Goal: Contribute content

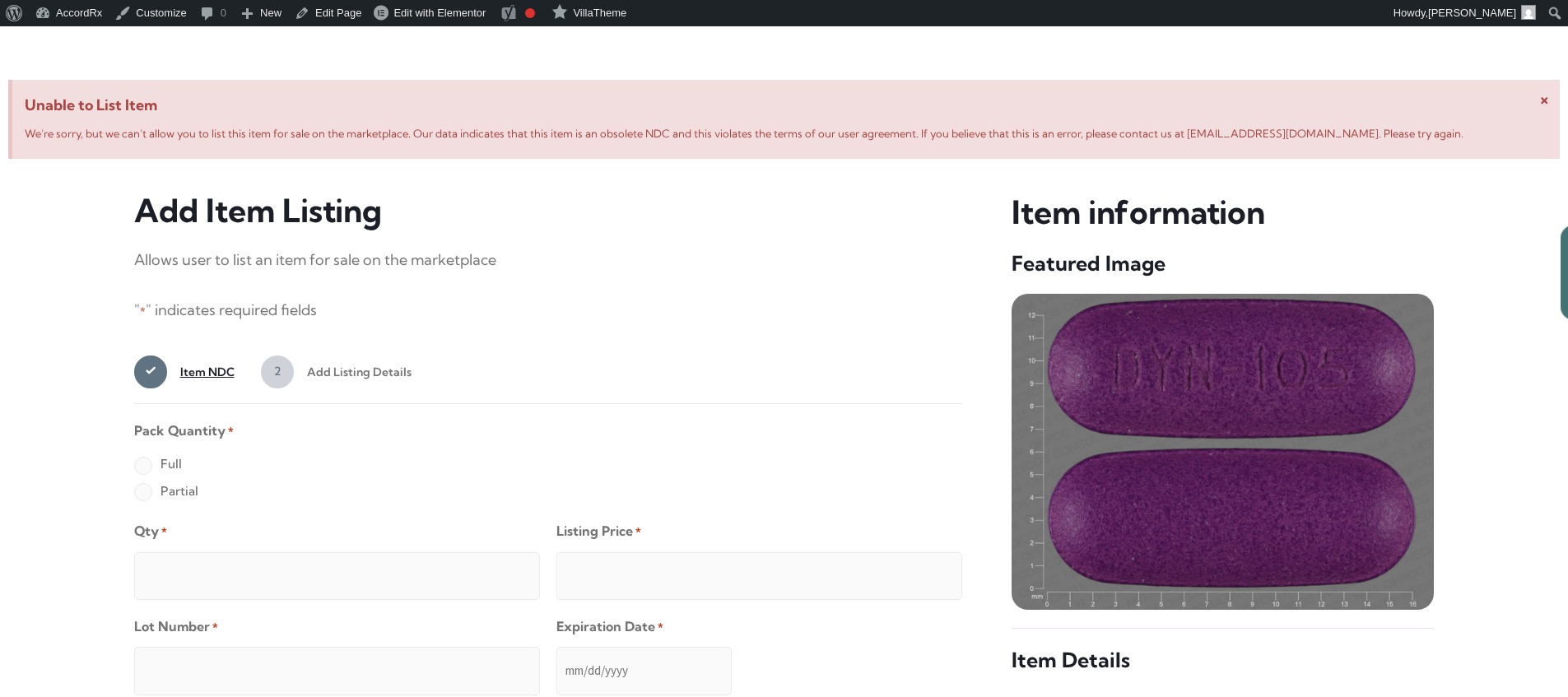
scroll to position [632, 0]
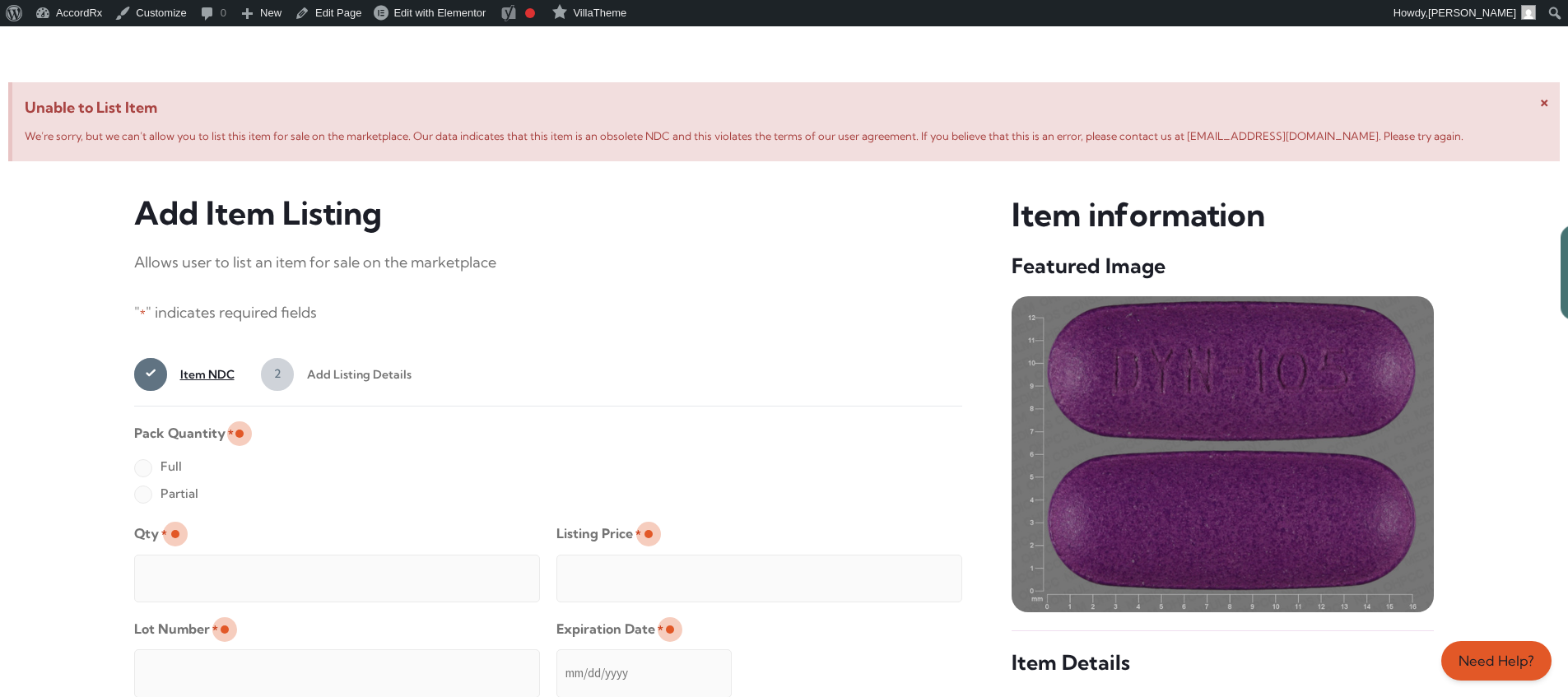
click at [143, 469] on label "Full" at bounding box center [159, 466] width 48 height 27
click at [0, 0] on input "Full" at bounding box center [0, 0] width 0 height 0
click at [196, 559] on input "Qty *" at bounding box center [337, 578] width 406 height 48
type input "2"
click at [916, 573] on input "Listing Price *" at bounding box center [759, 578] width 406 height 48
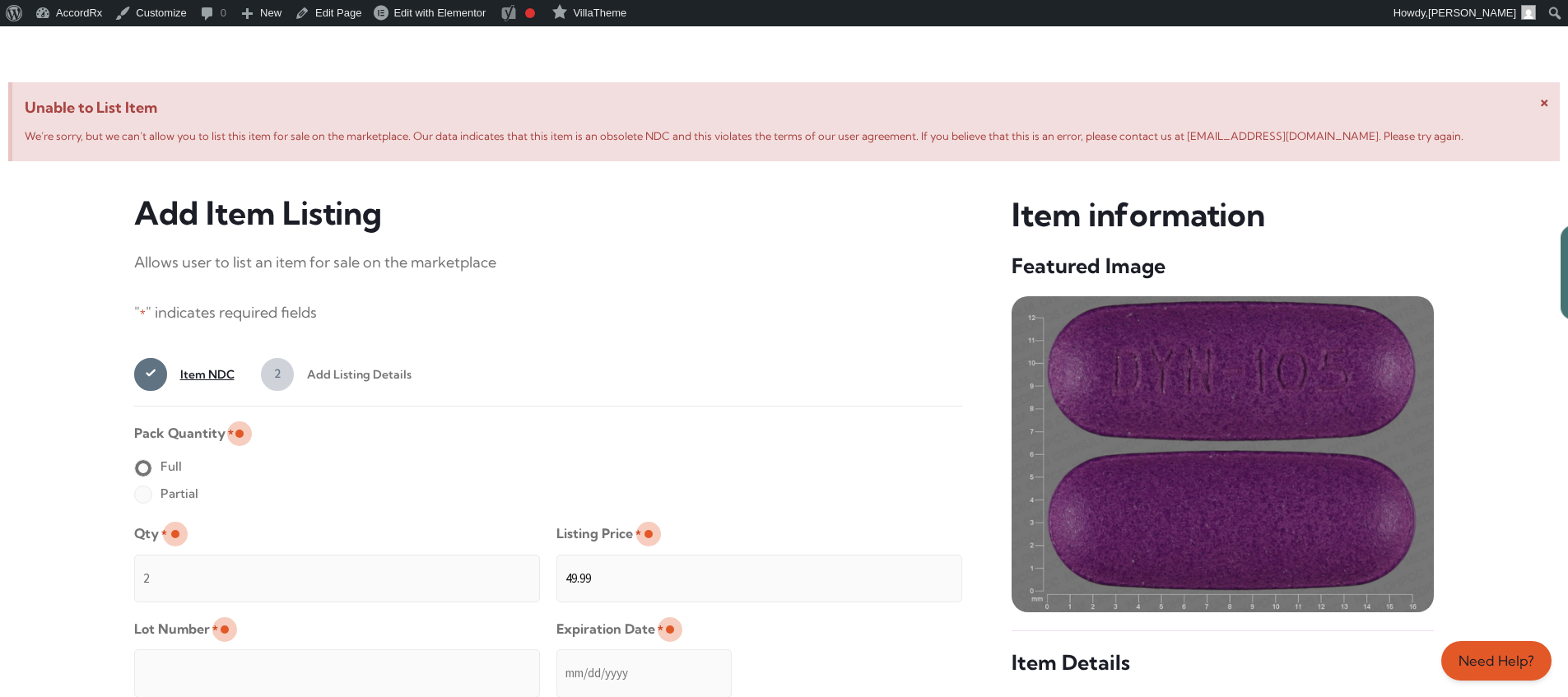
type input "49.99"
click at [444, 661] on input "Lot Number *" at bounding box center [337, 674] width 406 height 48
type input "TEST23456"
click at [557, 656] on input "Expiration Date *" at bounding box center [643, 674] width 175 height 48
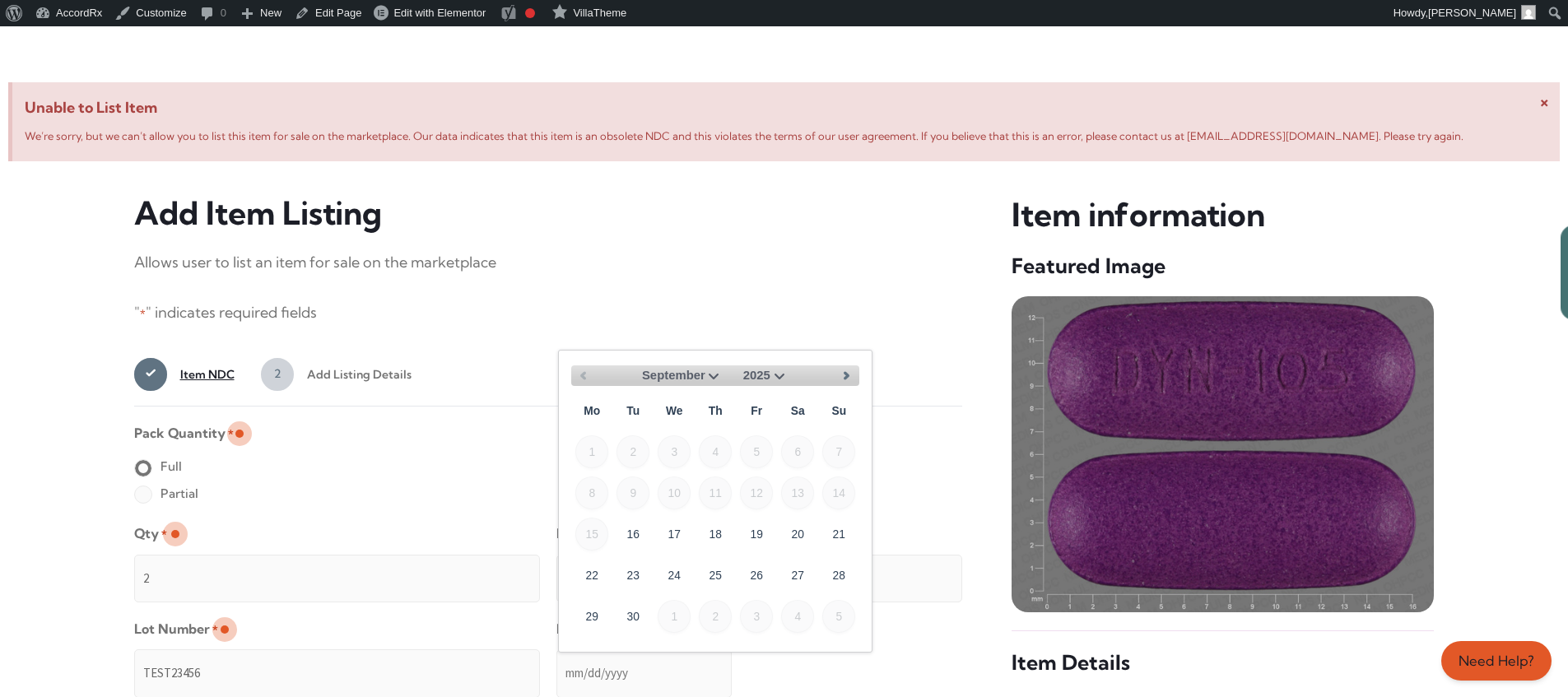
click at [708, 373] on select "September October November December" at bounding box center [683, 375] width 81 height 21
click at [641, 609] on link "30" at bounding box center [633, 616] width 33 height 33
type input "[DATE]"
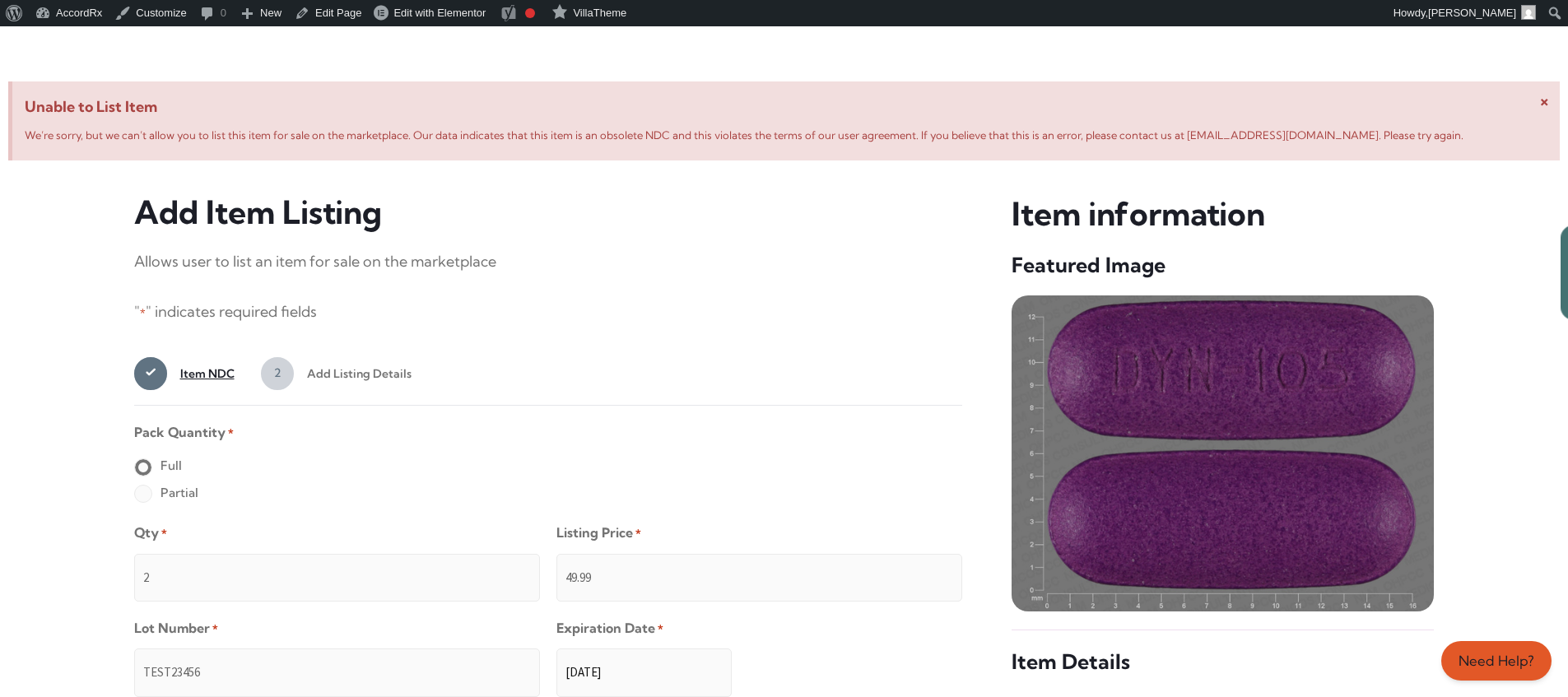
scroll to position [1314, 0]
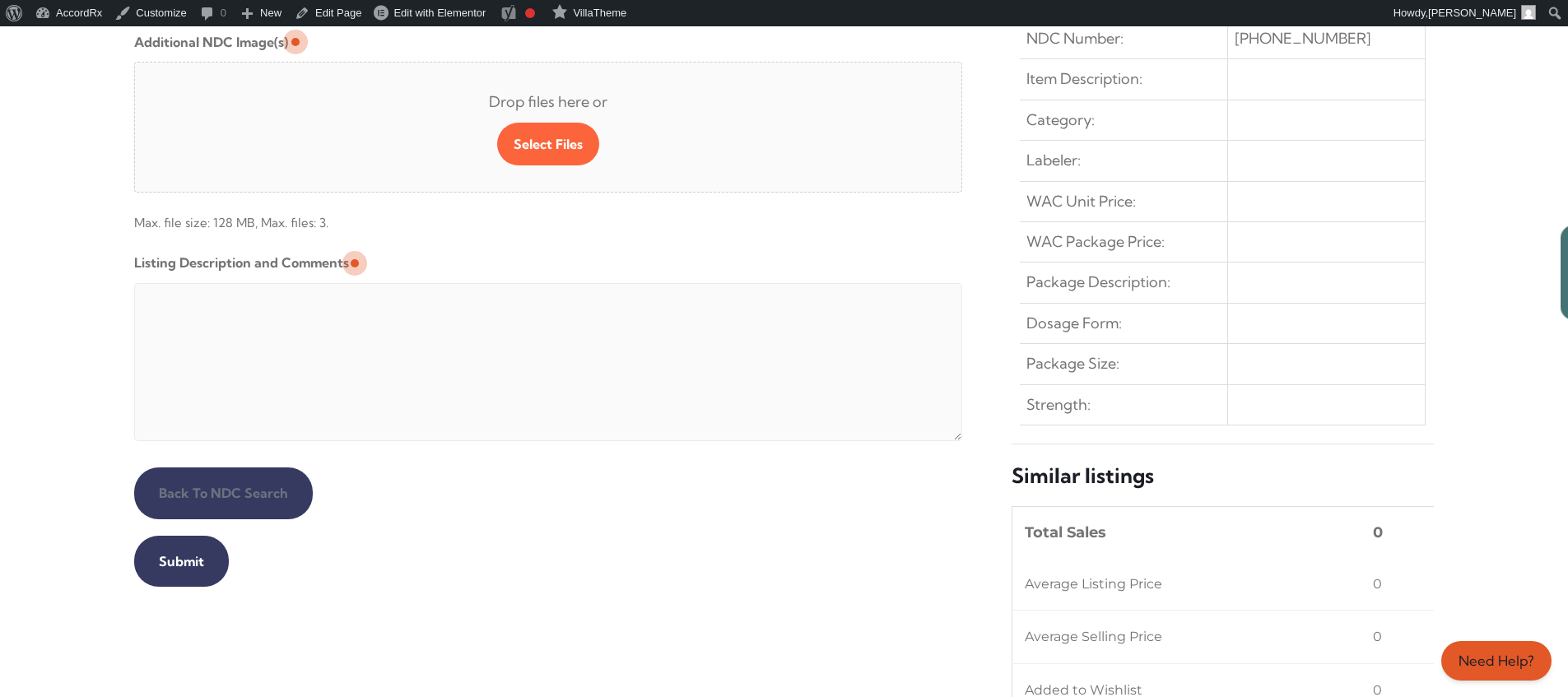
click at [533, 287] on textarea "Listing Description and Comments" at bounding box center [549, 362] width 829 height 158
type textarea "Automated Testing - list comment from [MEDICAL_DATA][DOMAIN_NAME]"
click at [178, 561] on input "Submit" at bounding box center [182, 561] width 95 height 51
